Goal: Task Accomplishment & Management: Use online tool/utility

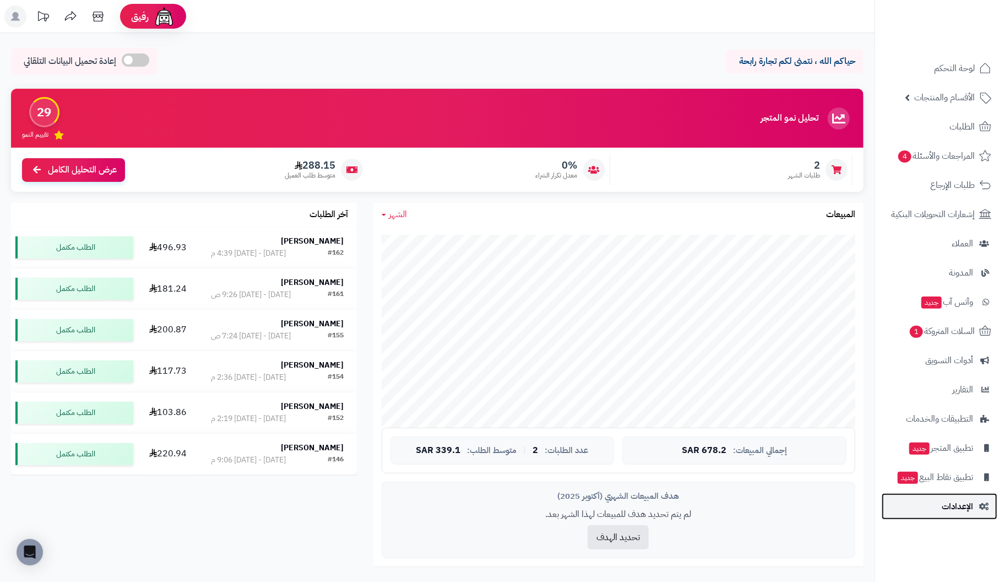
click at [961, 503] on span "الإعدادات" at bounding box center [957, 506] width 31 height 15
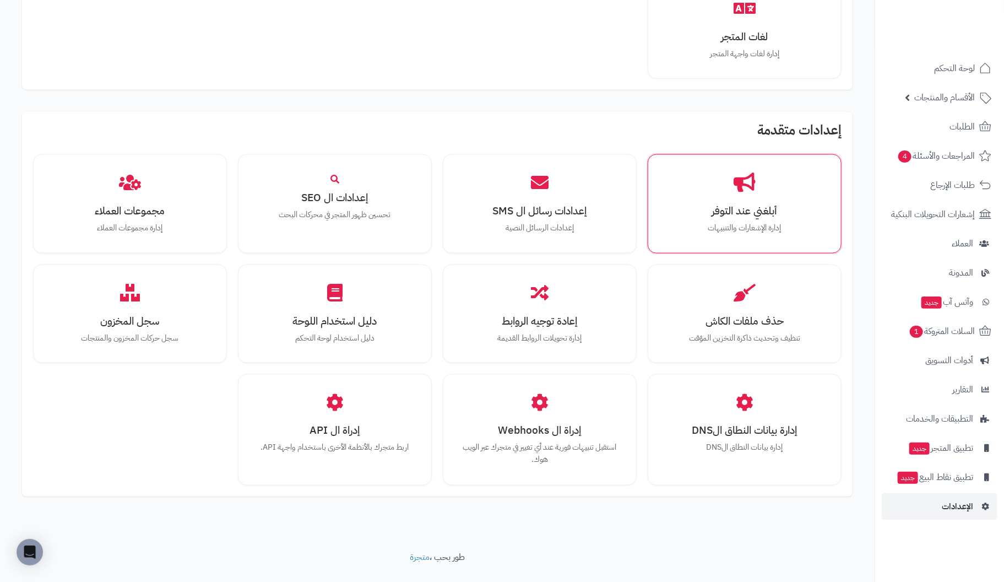
scroll to position [819, 0]
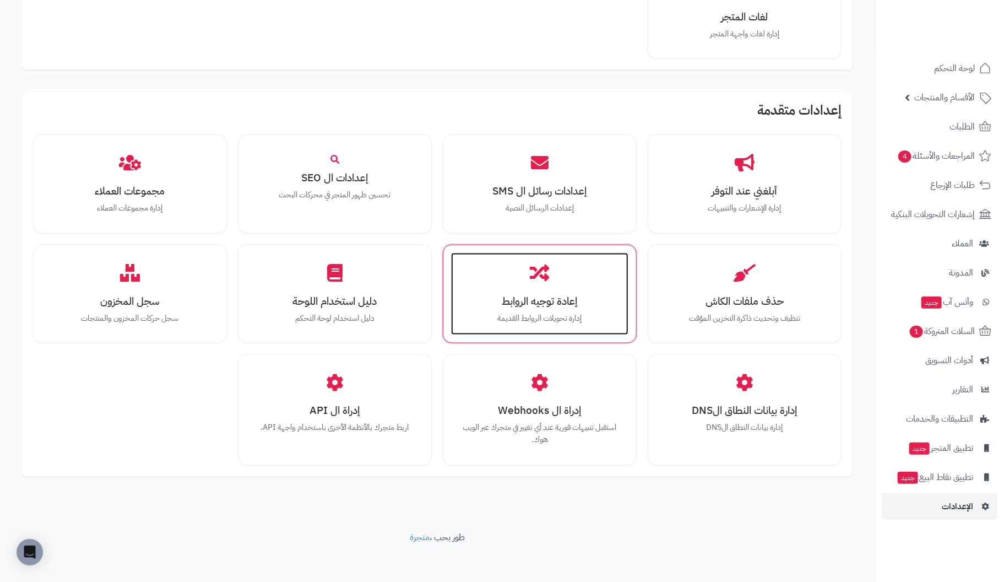
click at [557, 288] on div "إعادة توجيه الروابط إدارة تحويلات الروابط القديمة" at bounding box center [539, 294] width 177 height 83
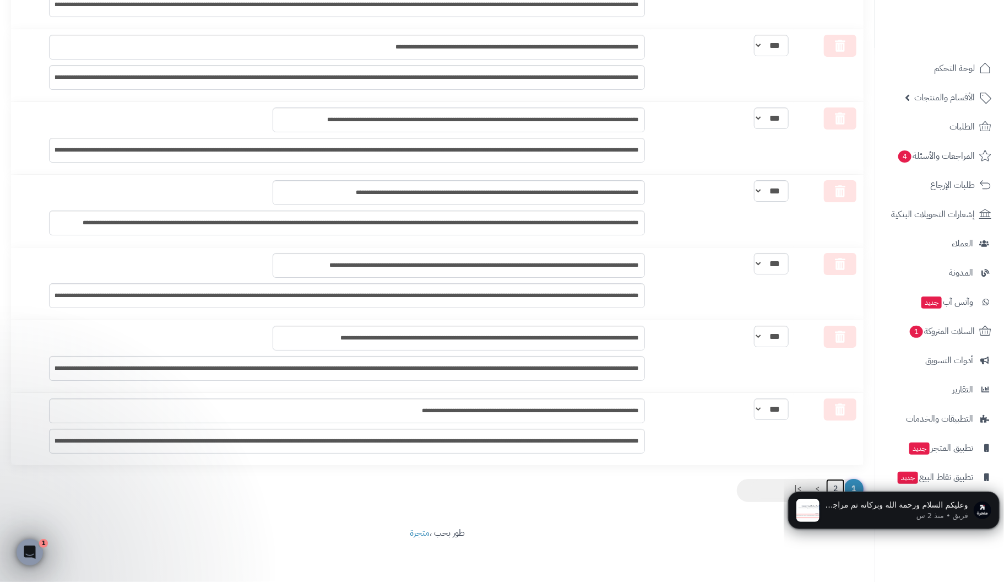
click at [835, 488] on link "2" at bounding box center [835, 489] width 19 height 20
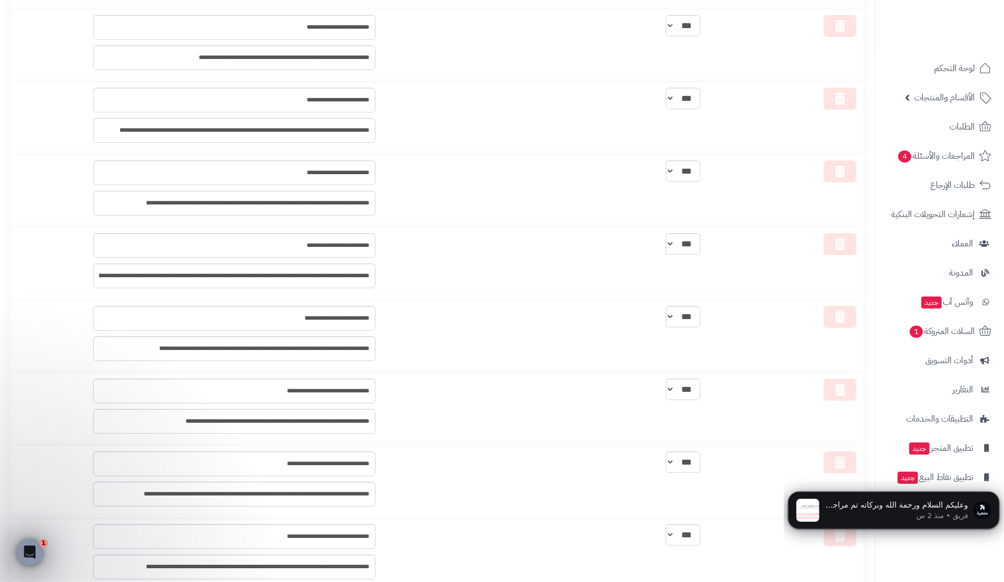
scroll to position [2203, 0]
